Goal: Information Seeking & Learning: Learn about a topic

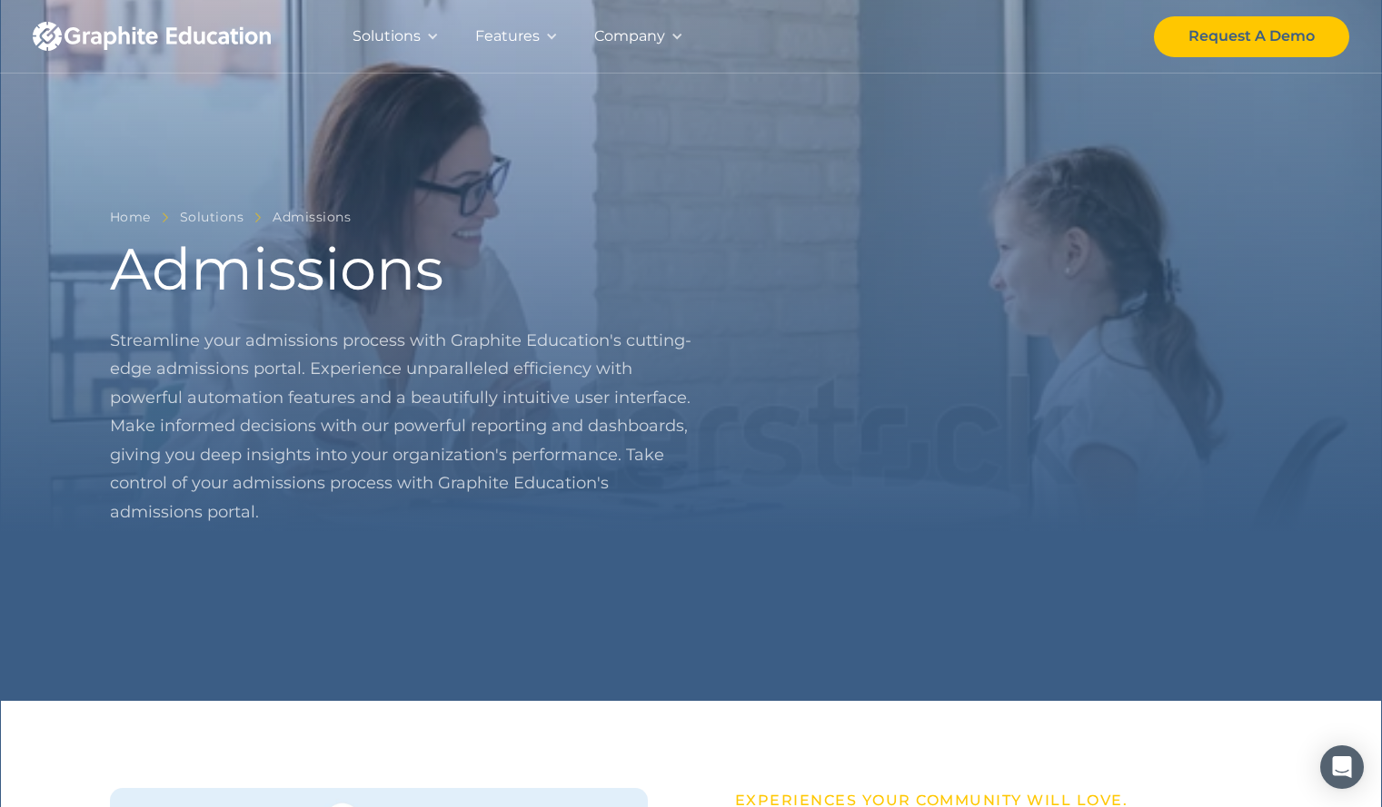
click at [427, 36] on div at bounding box center [432, 36] width 13 height 13
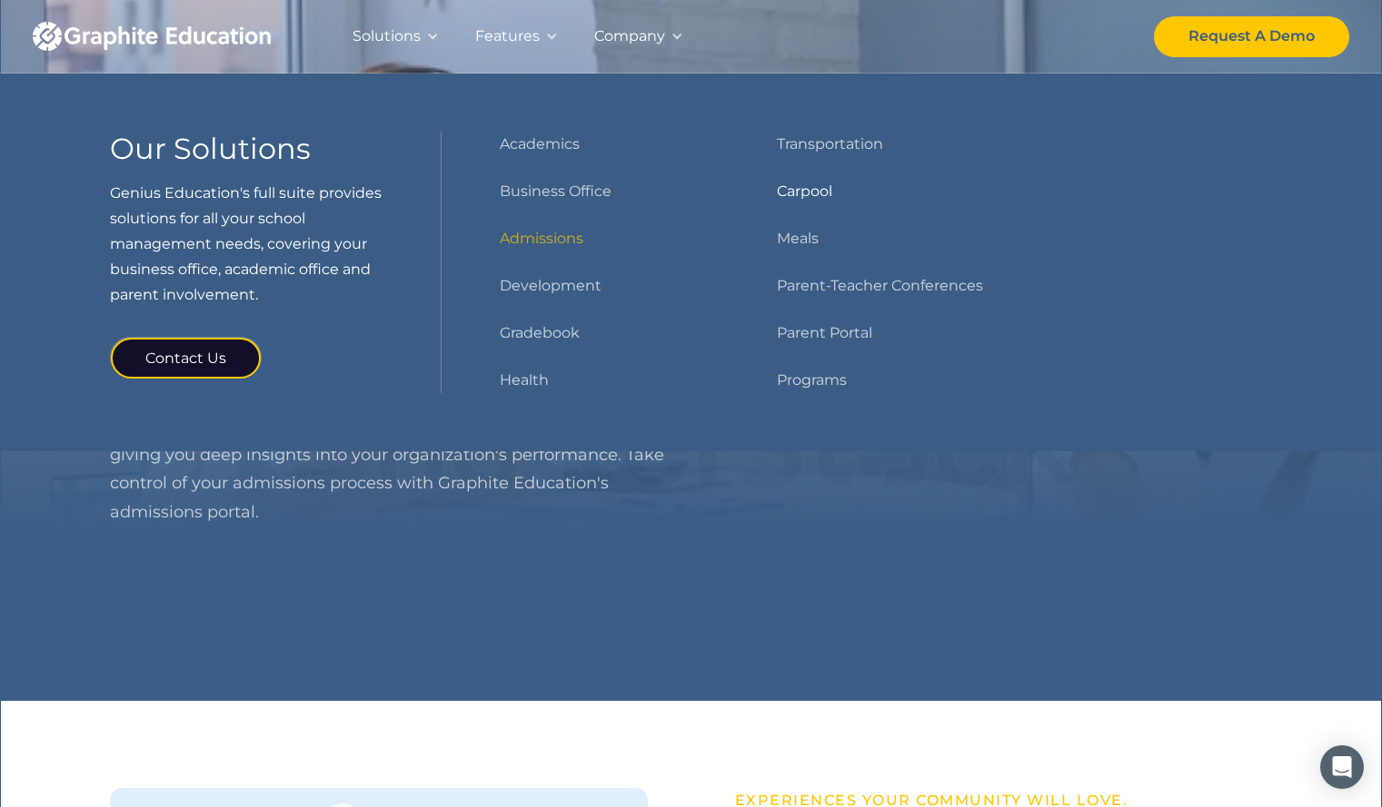
click at [795, 193] on link "Carpool" at bounding box center [804, 191] width 55 height 25
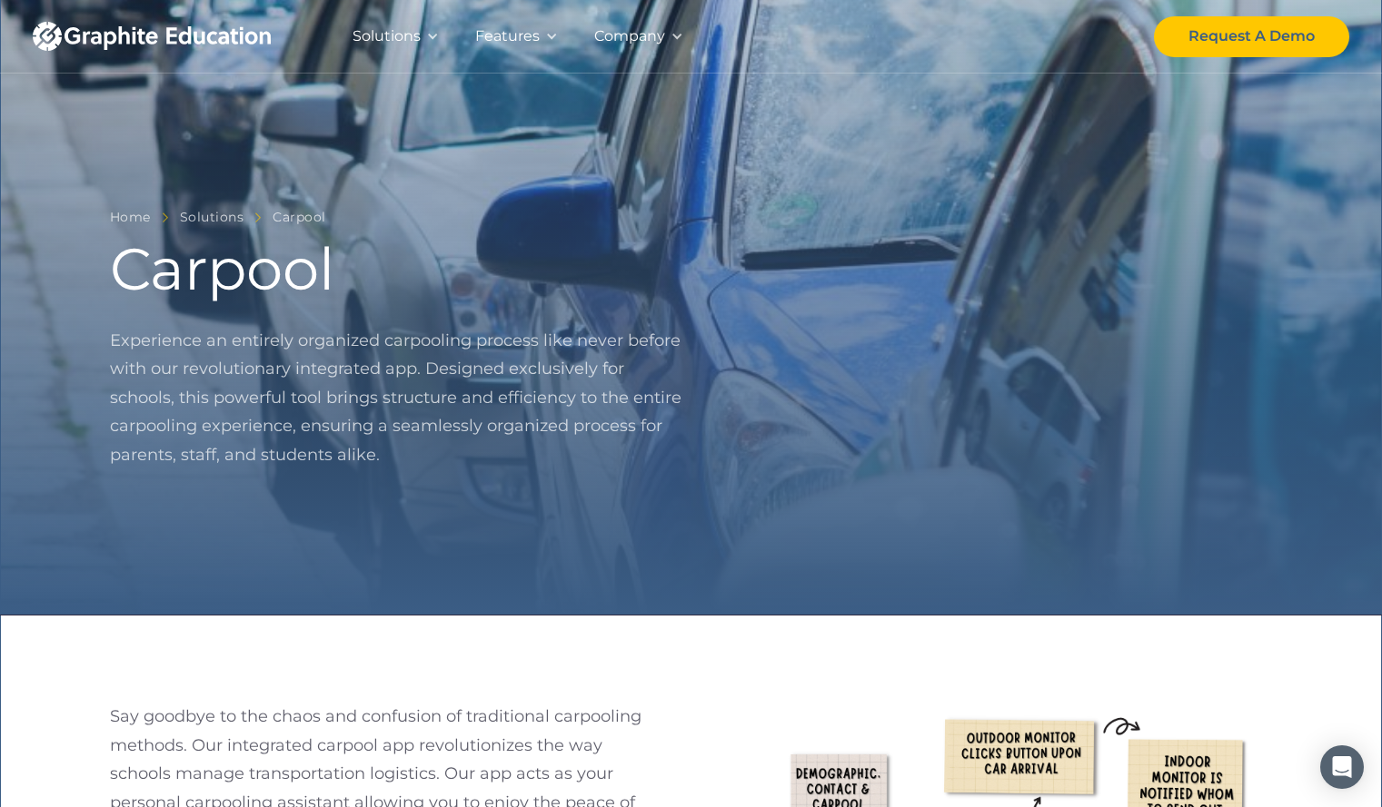
click at [629, 33] on div "Company" at bounding box center [629, 36] width 71 height 25
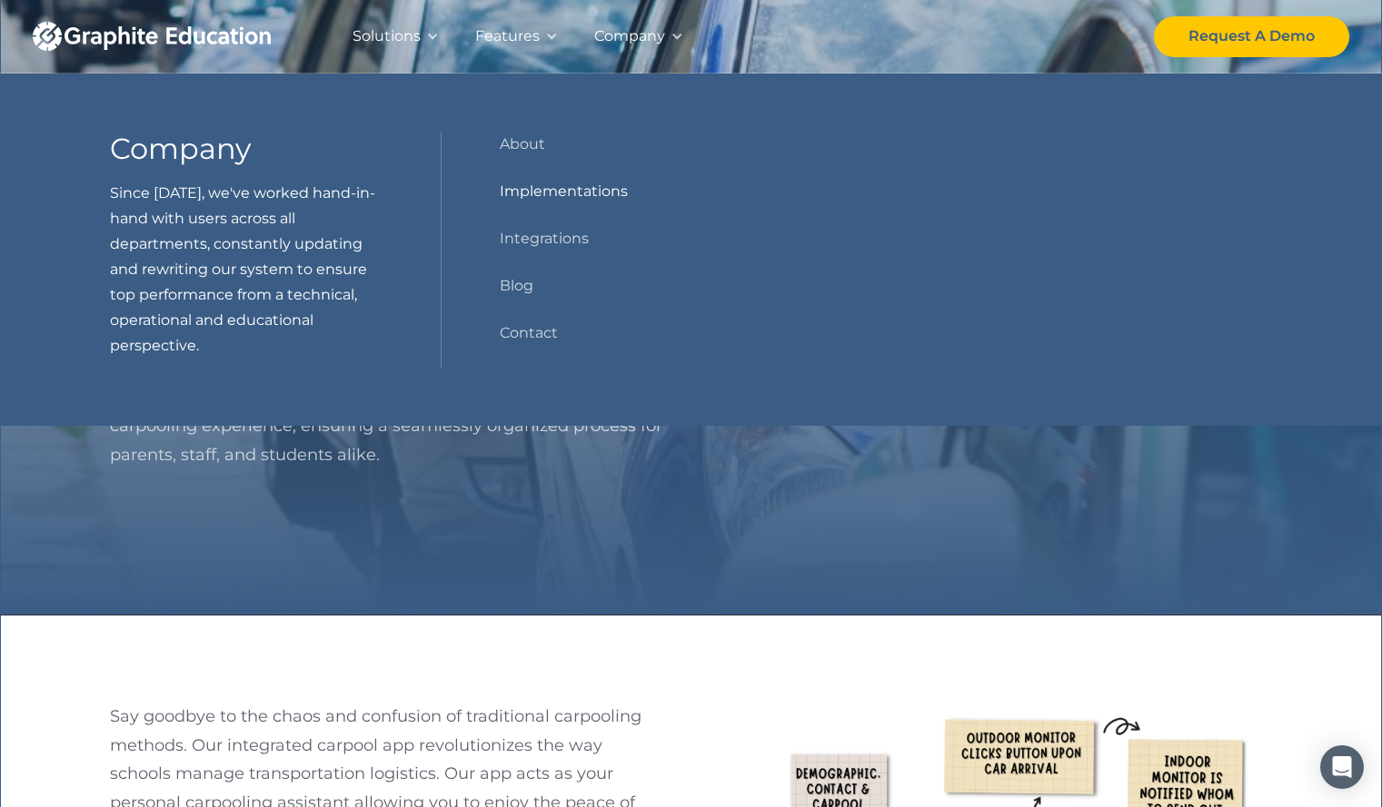
click at [533, 190] on link "Implementations" at bounding box center [564, 191] width 128 height 25
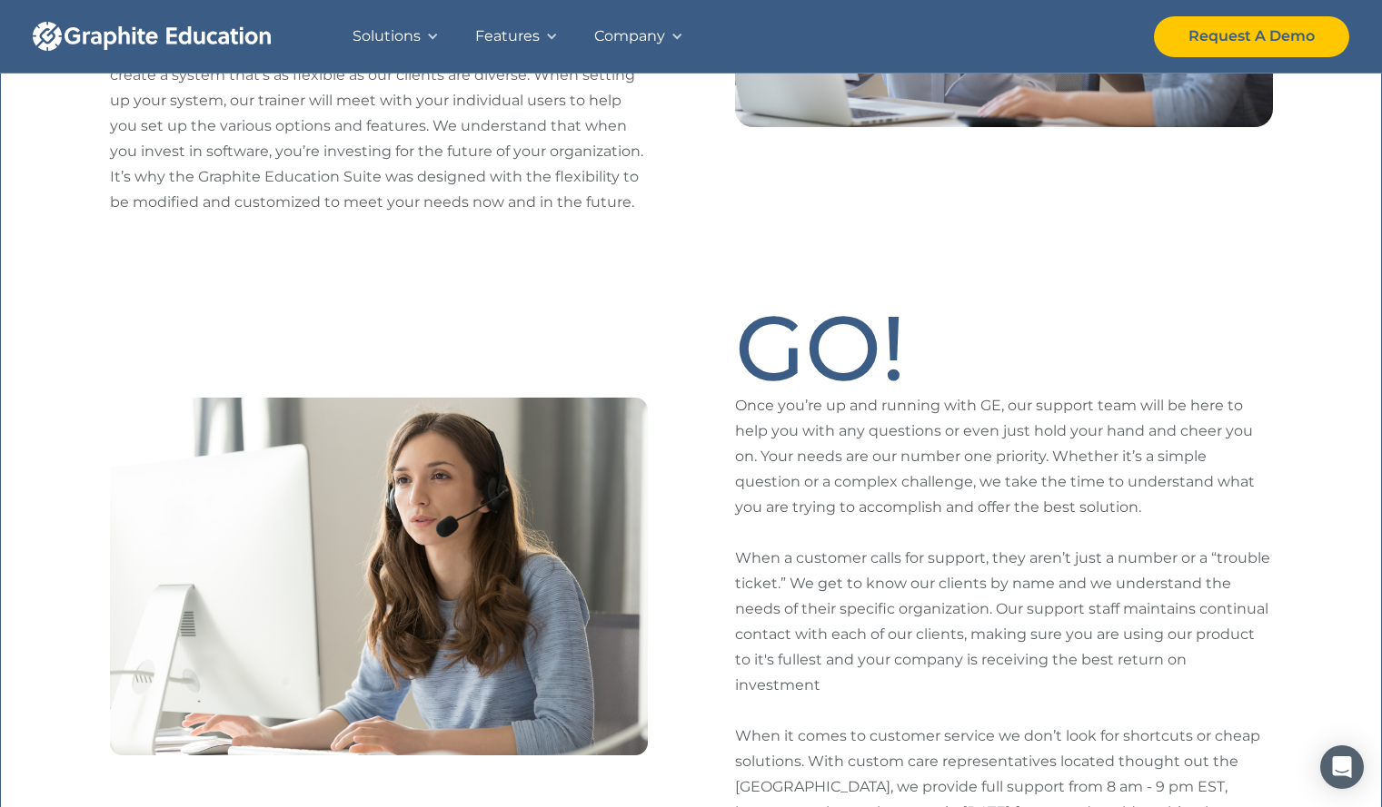
scroll to position [439, 0]
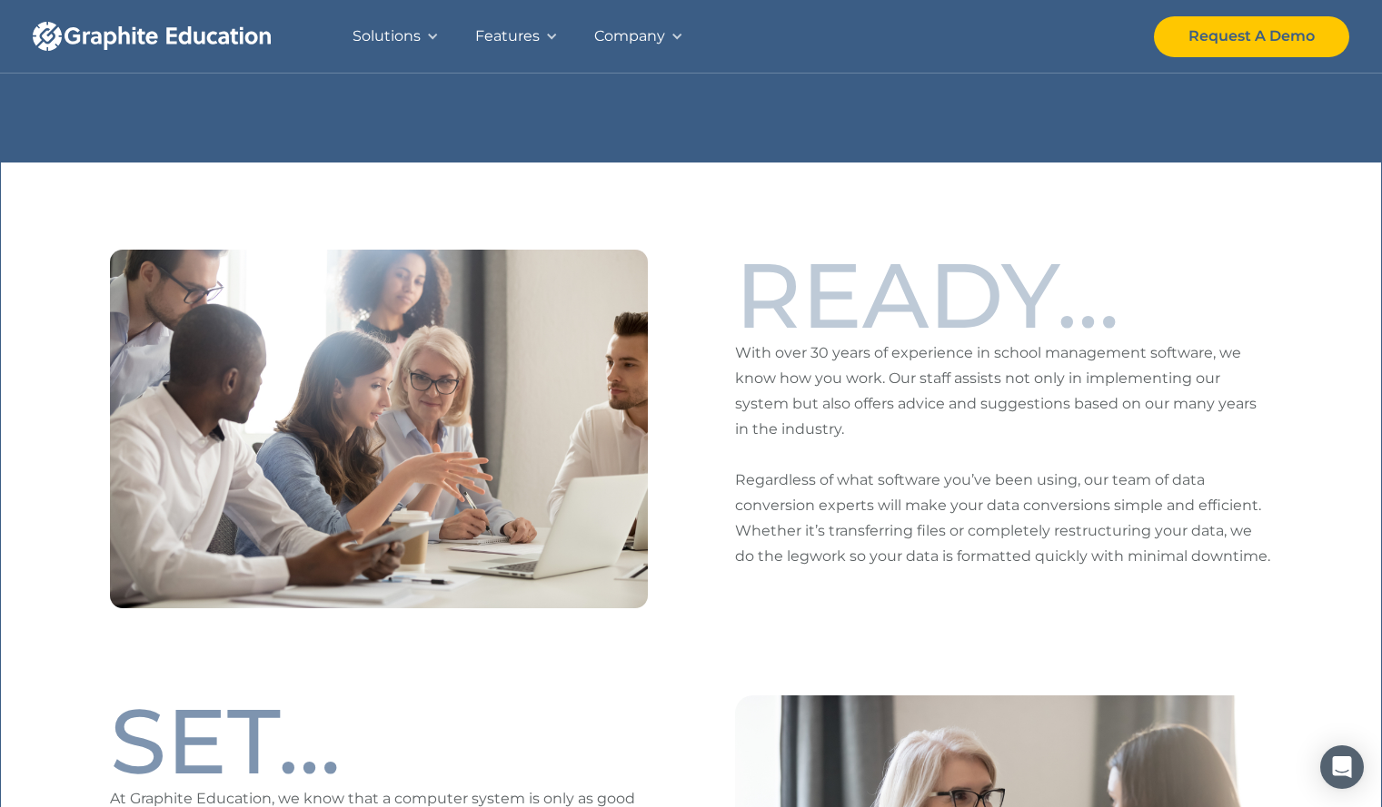
click at [606, 33] on div "Company" at bounding box center [629, 36] width 71 height 25
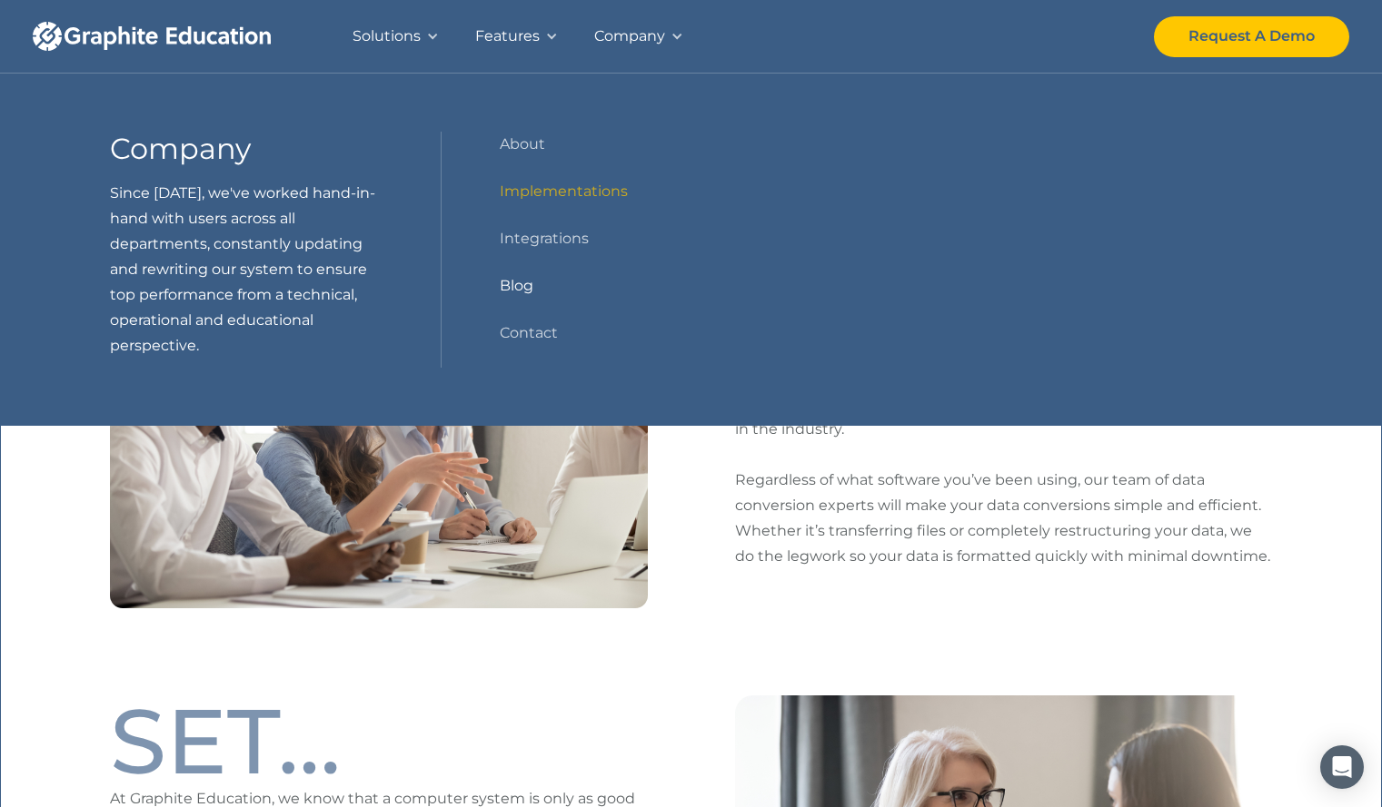
click at [520, 287] on link "Blog" at bounding box center [517, 285] width 34 height 25
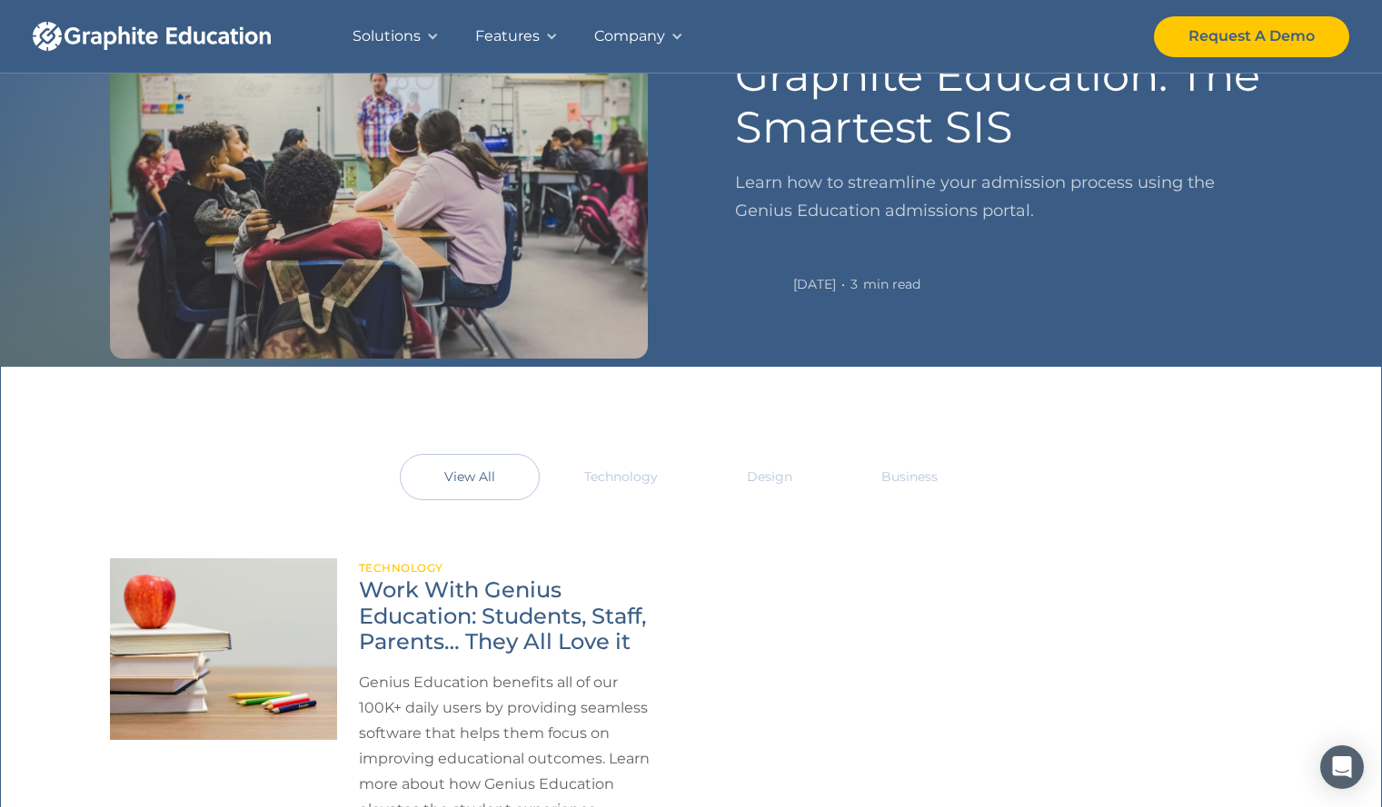
scroll to position [301, 0]
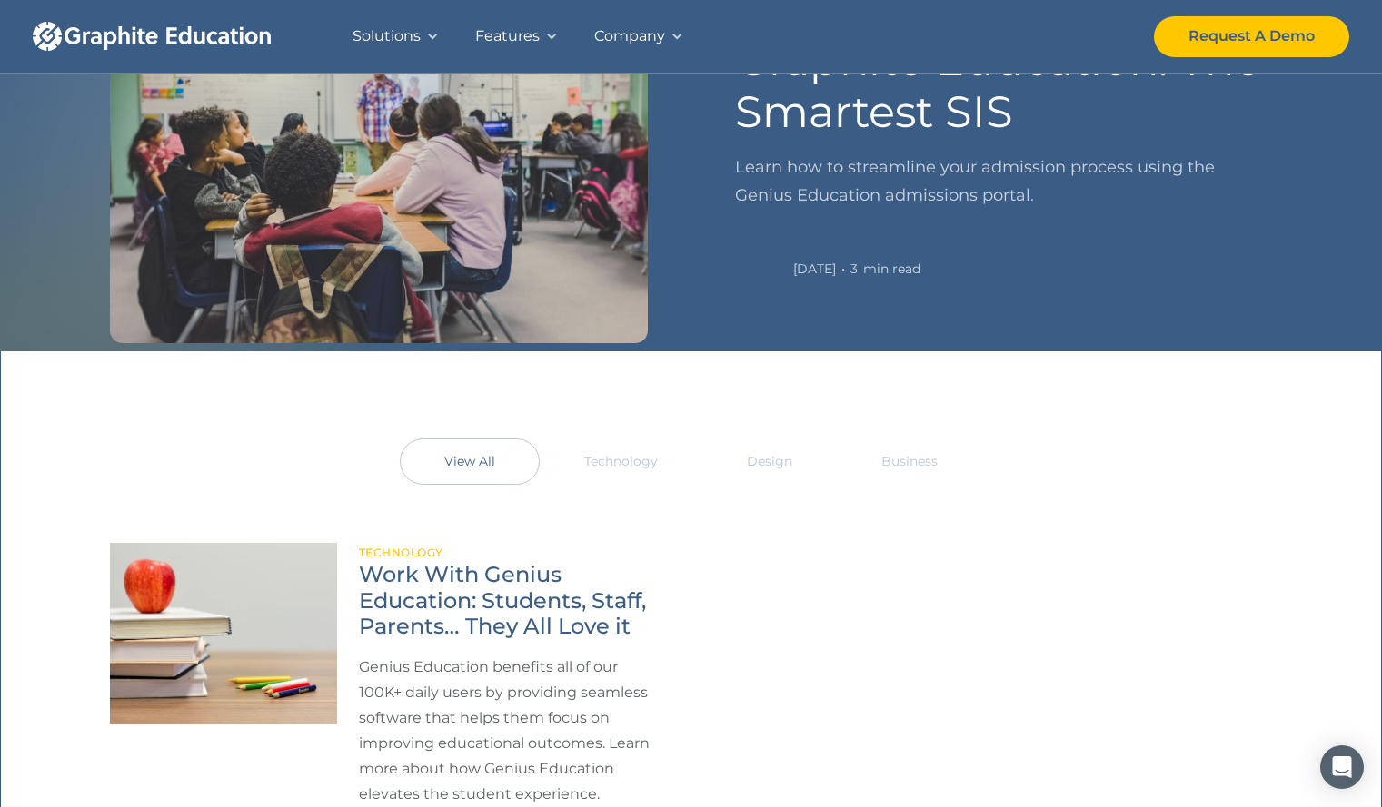
click at [621, 459] on div "Technology" at bounding box center [621, 461] width 74 height 15
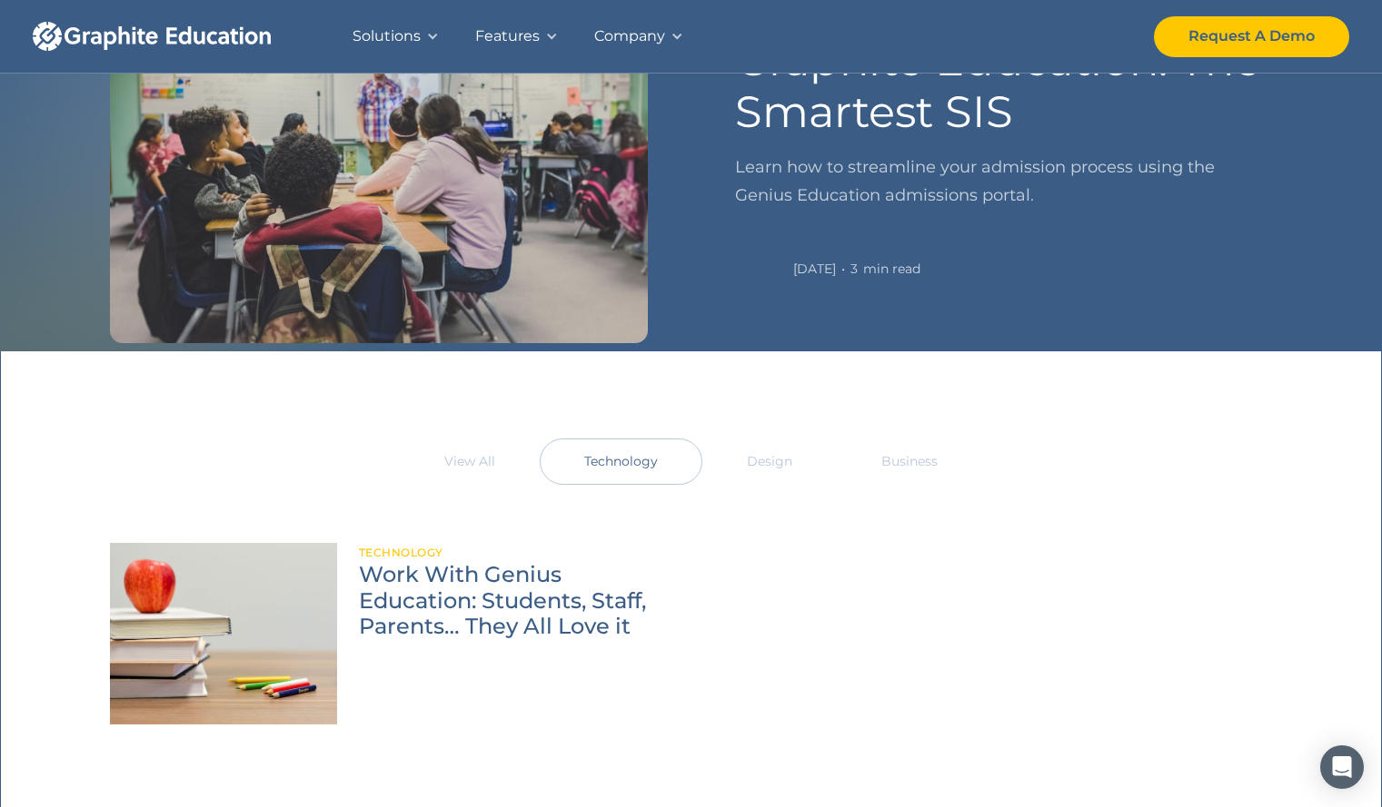
click at [816, 444] on link "Design" at bounding box center [769, 462] width 134 height 46
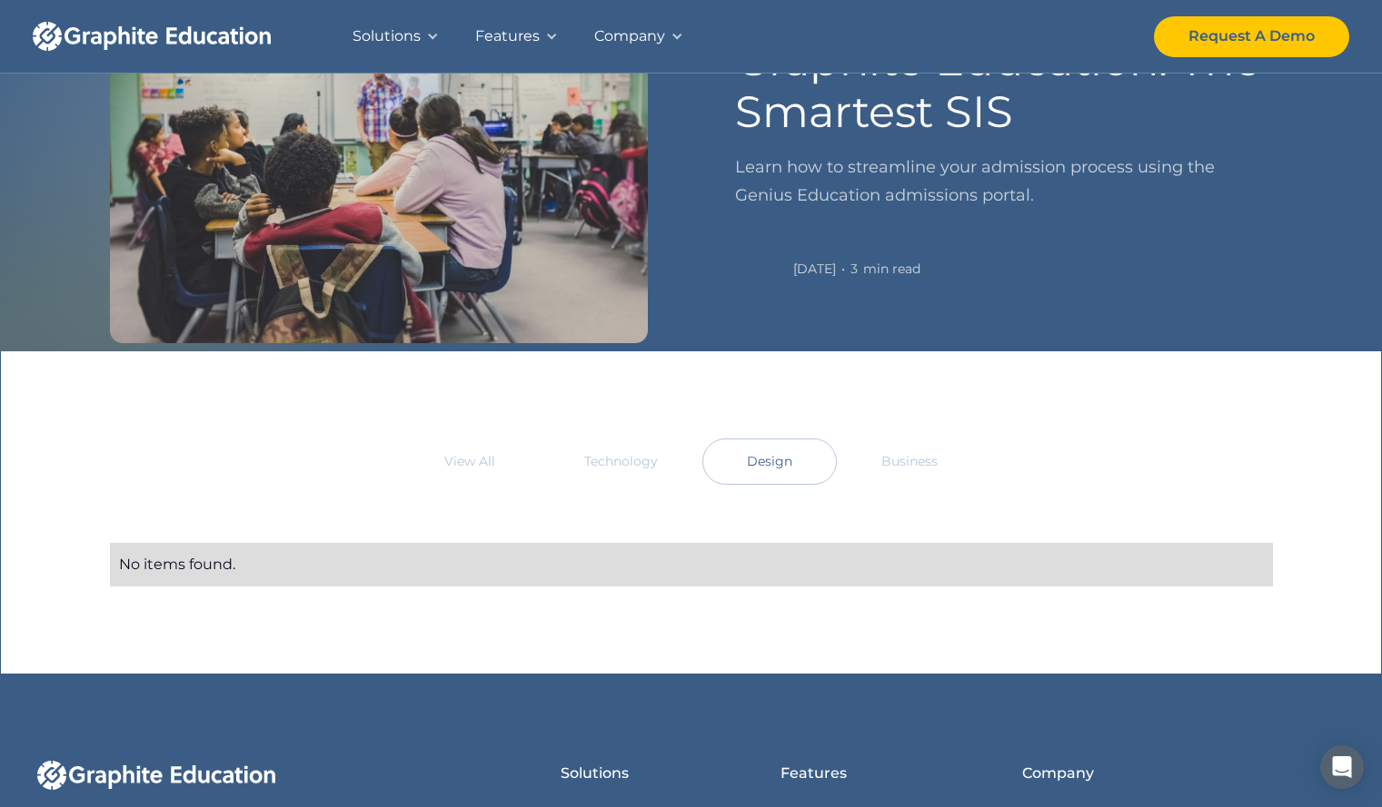
click at [909, 450] on link "Business" at bounding box center [909, 462] width 145 height 46
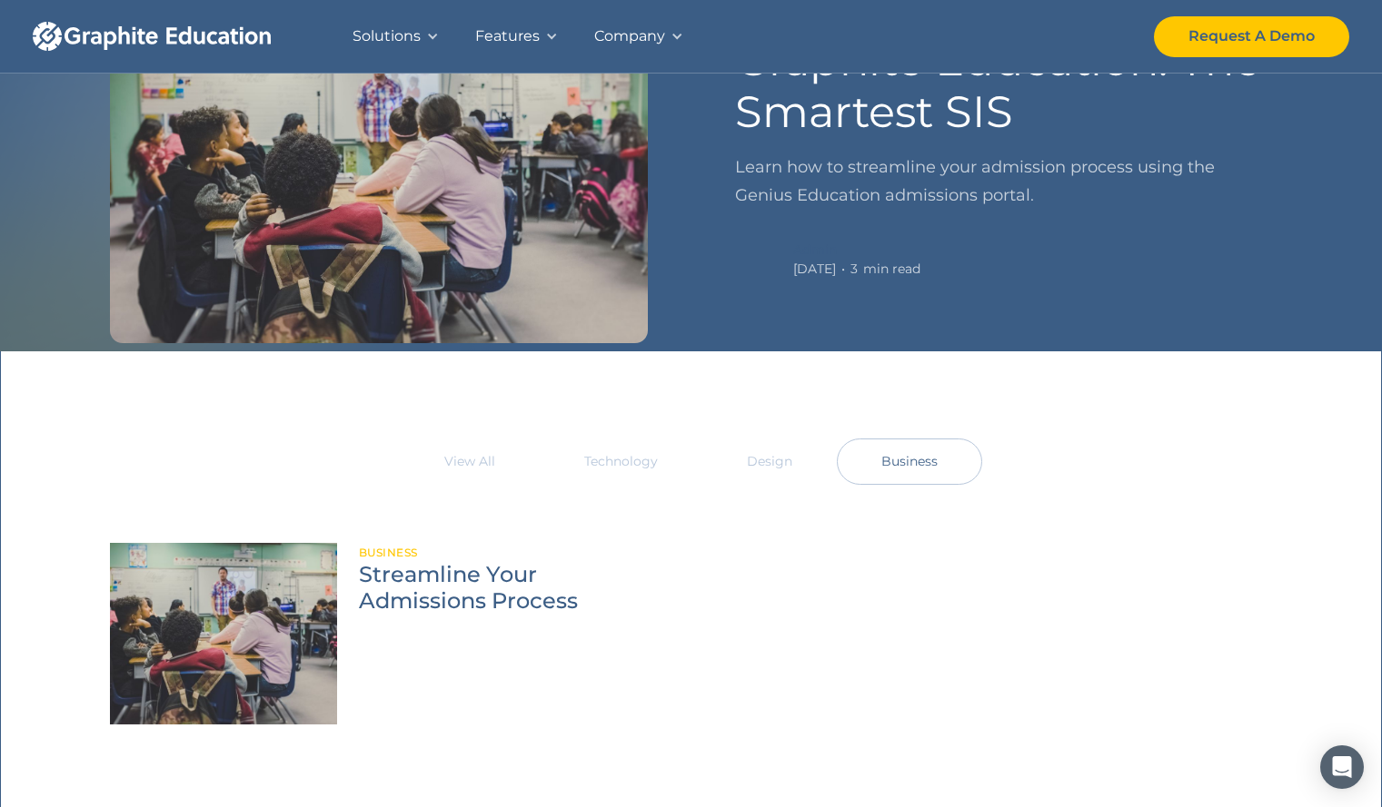
scroll to position [0, 0]
